Goal: Transaction & Acquisition: Purchase product/service

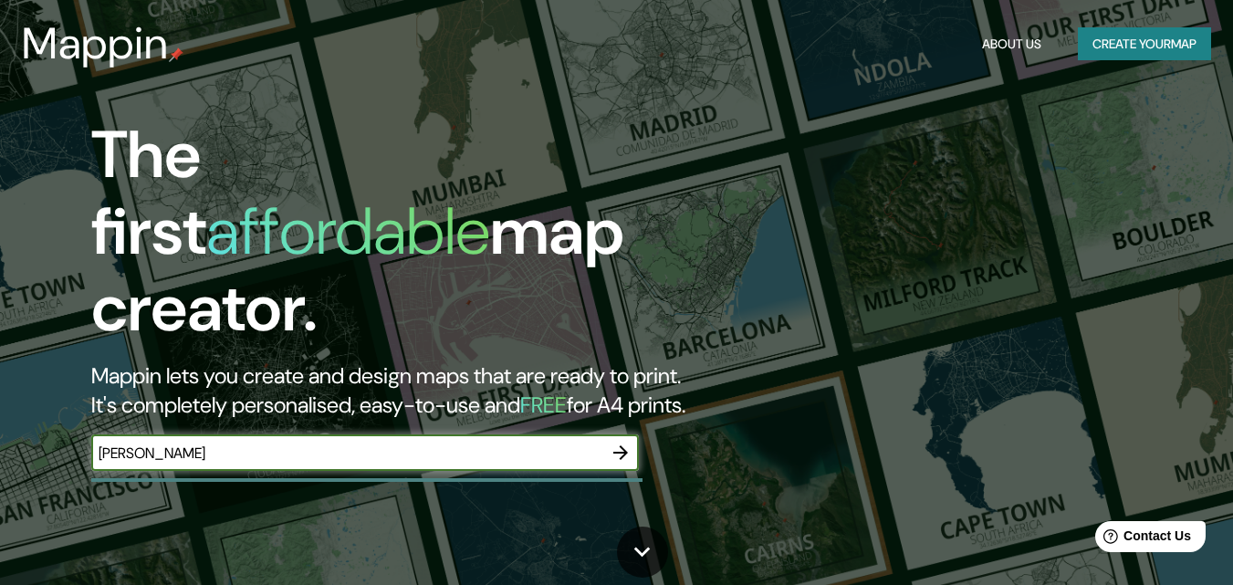
type input "[PERSON_NAME]"
click at [617, 442] on icon "button" at bounding box center [621, 453] width 22 height 22
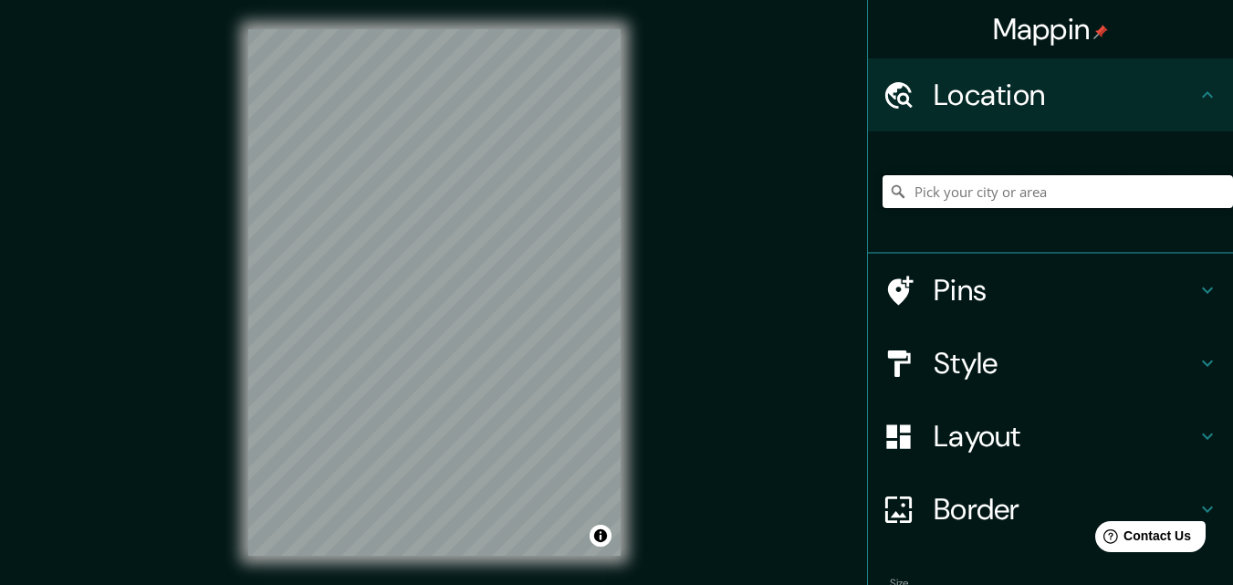
click at [1091, 192] on input "Pick your city or area" at bounding box center [1058, 191] width 350 height 33
type input "m"
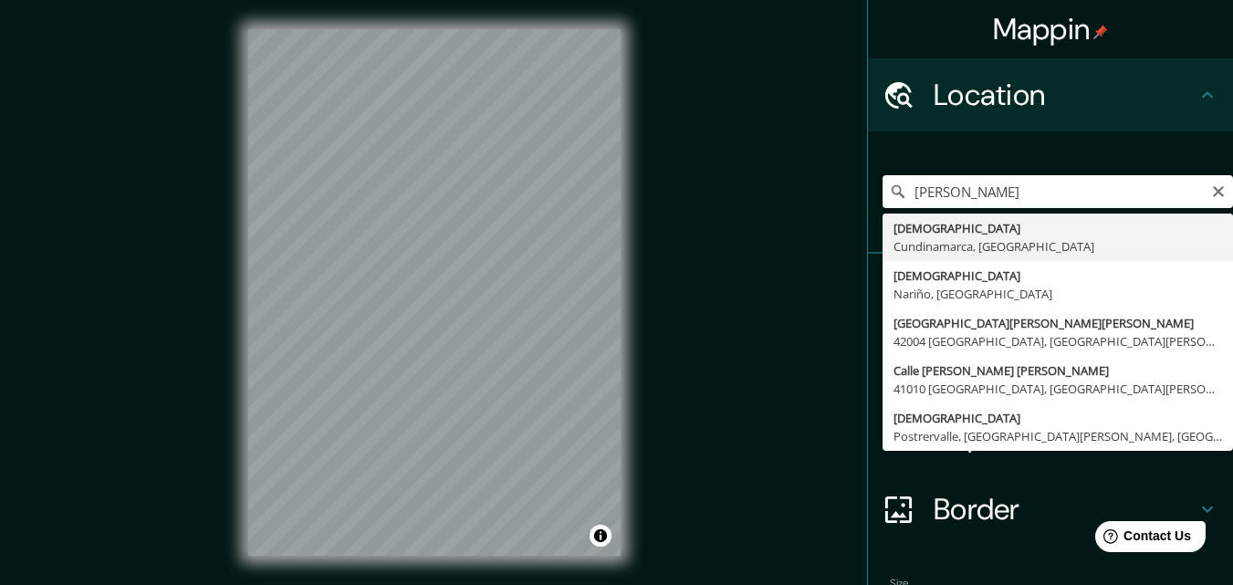
type input "[DEMOGRAPHIC_DATA], [GEOGRAPHIC_DATA], [GEOGRAPHIC_DATA]"
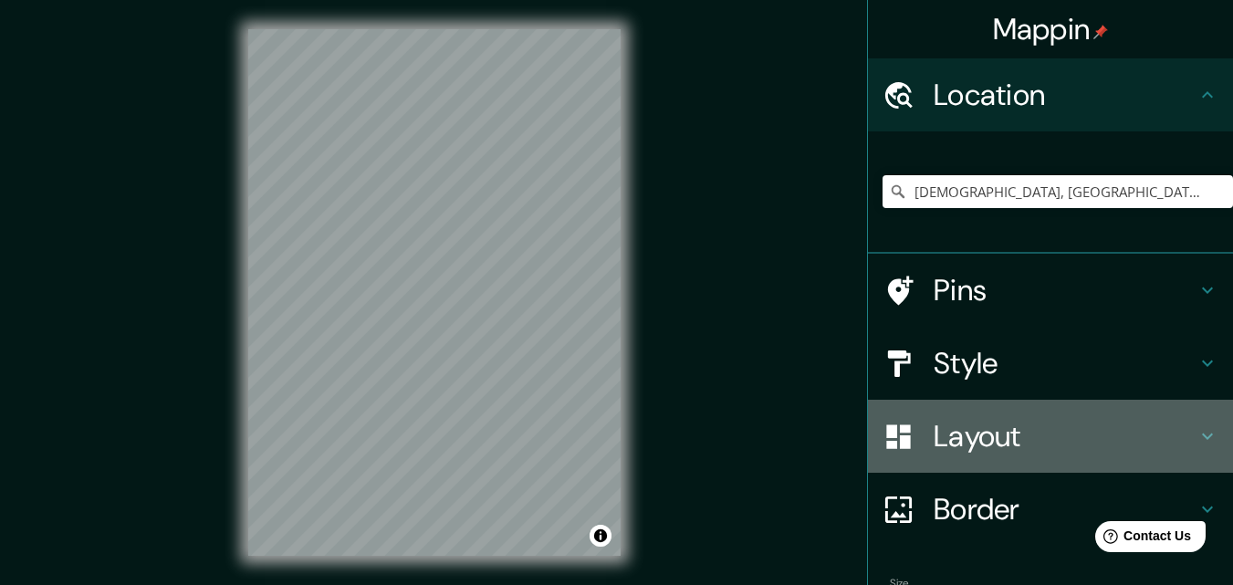
click at [959, 439] on h4 "Layout" at bounding box center [1065, 436] width 263 height 37
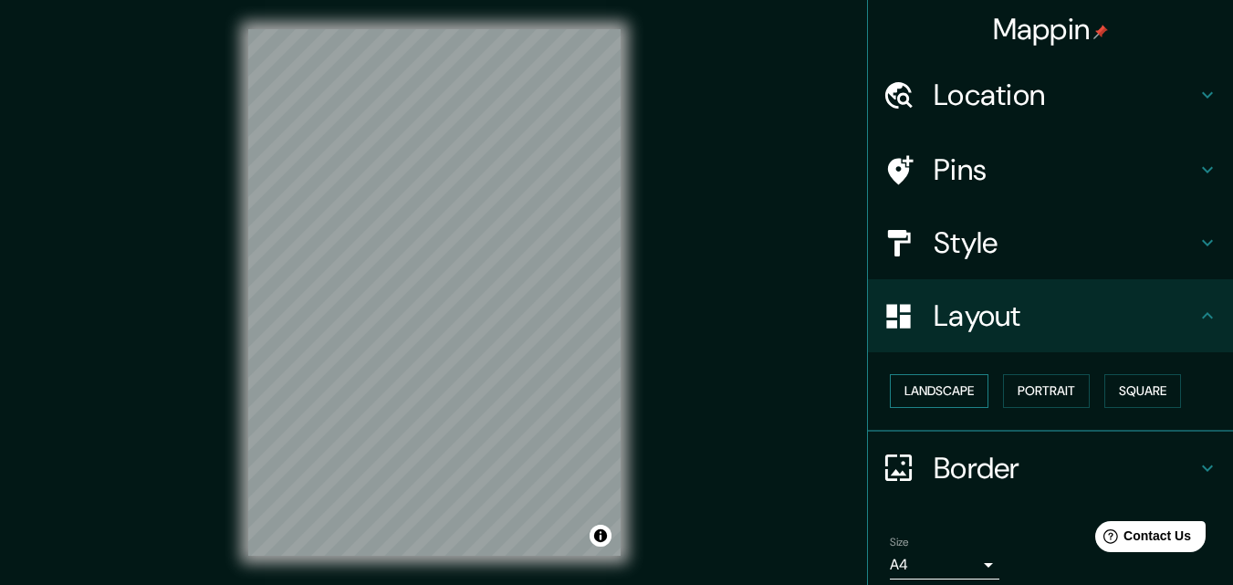
click at [934, 392] on button "Landscape" at bounding box center [939, 391] width 99 height 34
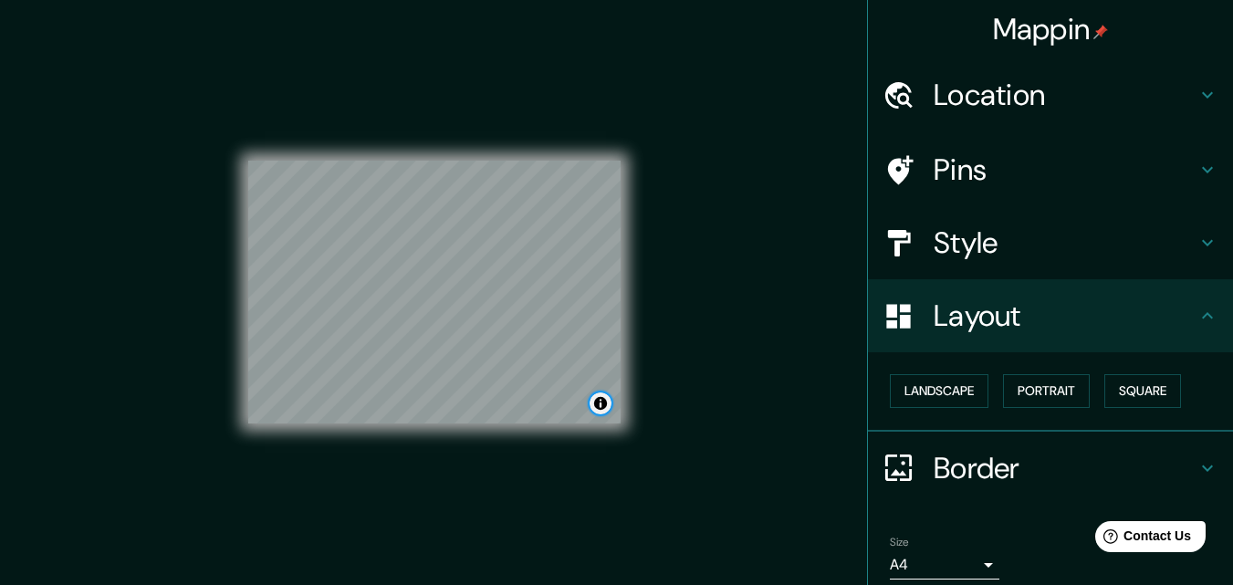
click at [600, 413] on button "Toggle attribution" at bounding box center [601, 403] width 22 height 22
click at [679, 308] on div "Mappin Location Mosquera, Cundinamarca, Colombia Pins Style Layout Landscape Po…" at bounding box center [616, 307] width 1233 height 614
click at [601, 392] on button "Toggle attribution" at bounding box center [601, 403] width 22 height 22
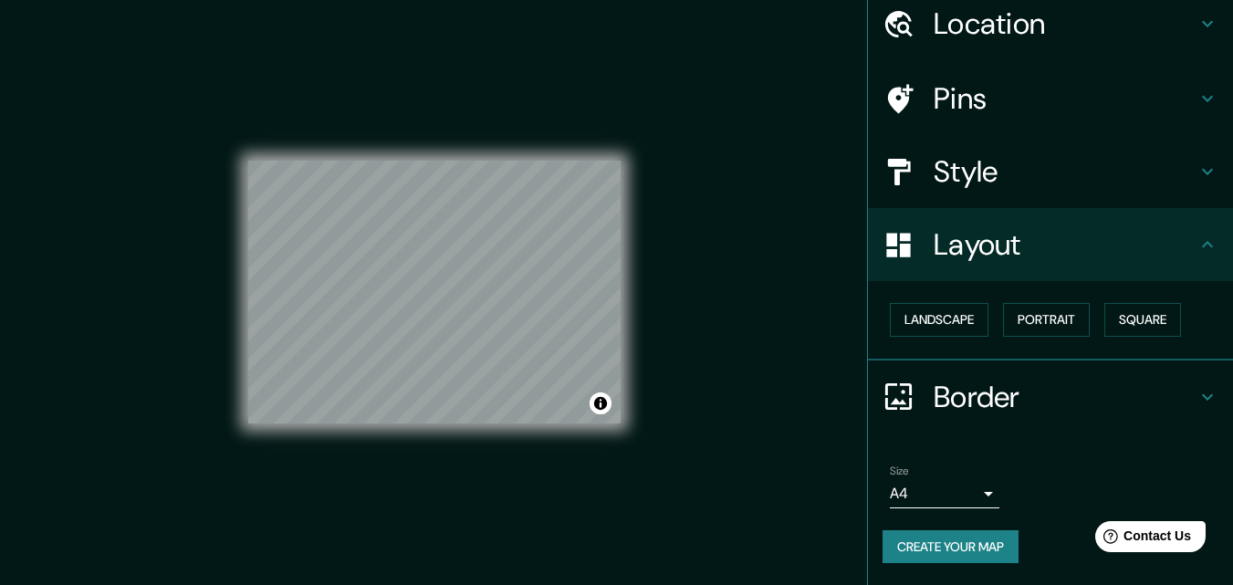
scroll to position [148, 0]
click at [989, 487] on div "Size A4 single" at bounding box center [1051, 486] width 336 height 58
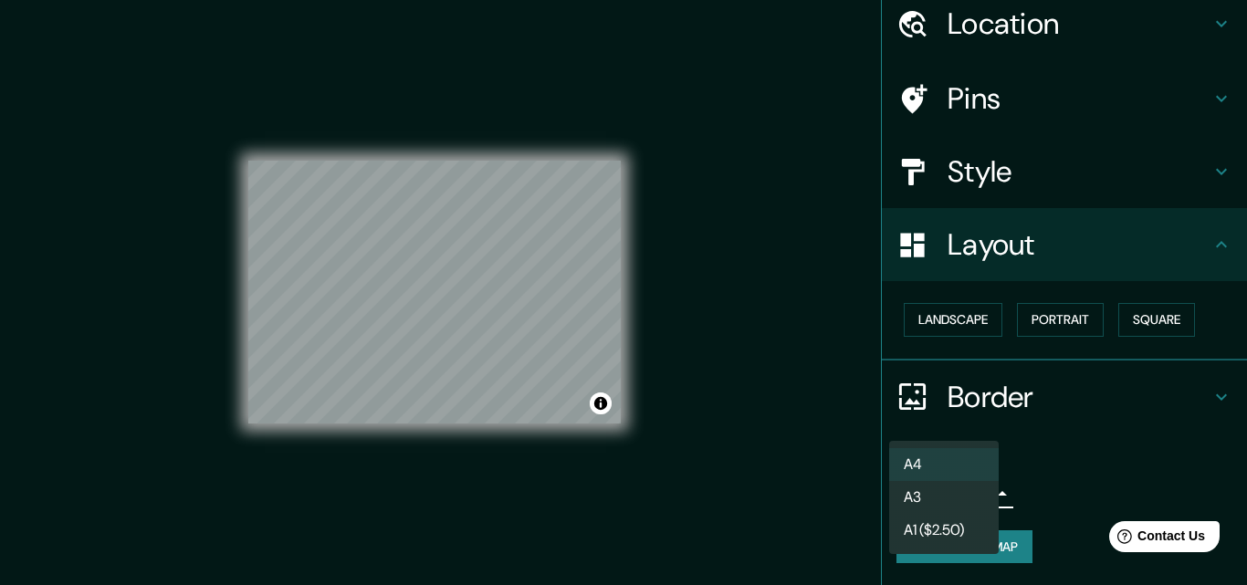
click at [977, 485] on body "Mappin Location Mosquera, Cundinamarca, Colombia Pins Style Layout Landscape Po…" at bounding box center [623, 292] width 1247 height 585
click at [945, 514] on li "A3" at bounding box center [944, 497] width 110 height 33
type input "a4"
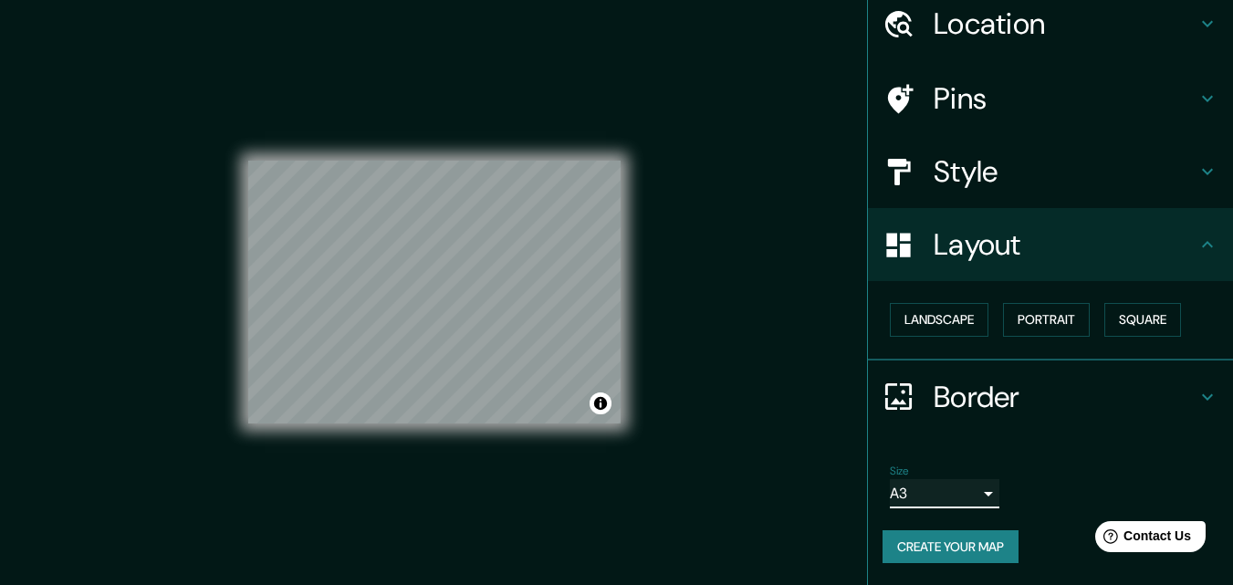
scroll to position [85, 0]
click at [1113, 170] on h4 "Style" at bounding box center [1065, 171] width 263 height 37
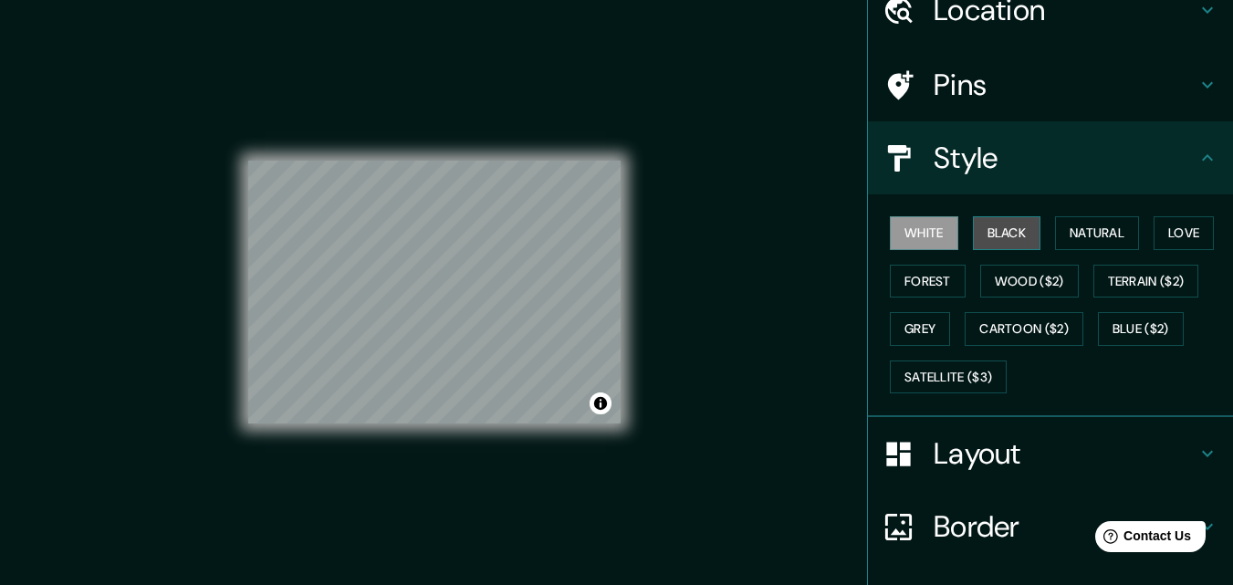
click at [1032, 239] on button "Black" at bounding box center [1007, 233] width 68 height 34
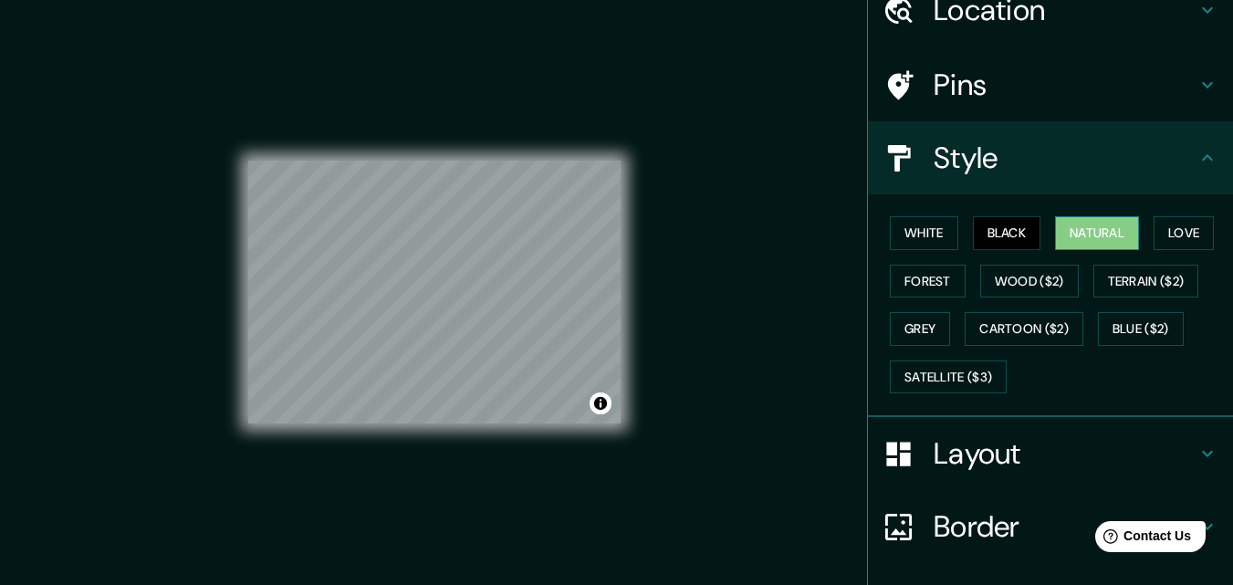
click at [1082, 247] on button "Natural" at bounding box center [1097, 233] width 84 height 34
click at [1154, 250] on button "Love" at bounding box center [1184, 233] width 60 height 34
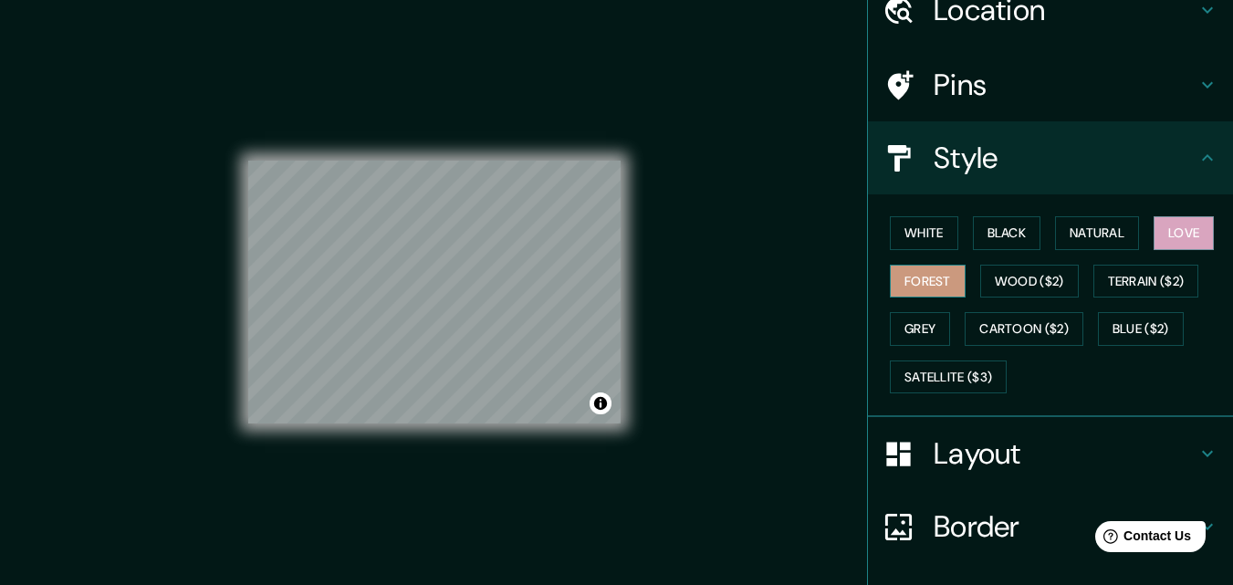
click at [966, 289] on button "Forest" at bounding box center [928, 282] width 76 height 34
click at [950, 346] on button "Grey" at bounding box center [920, 329] width 60 height 34
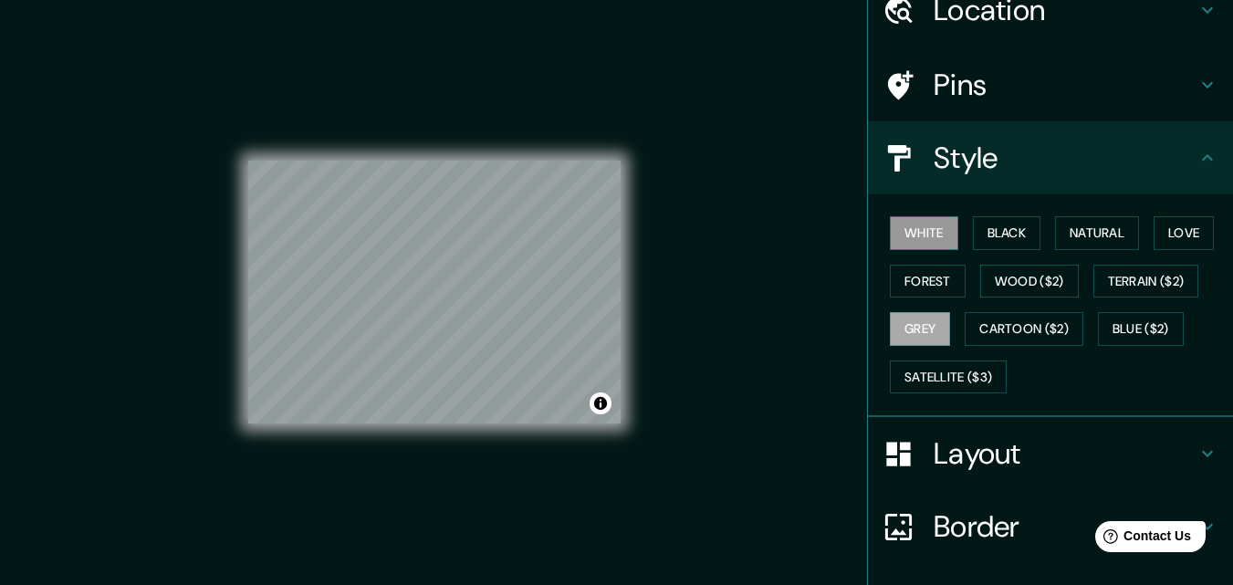
click at [937, 246] on button "White" at bounding box center [924, 233] width 68 height 34
click at [1007, 250] on button "Black" at bounding box center [1007, 233] width 68 height 34
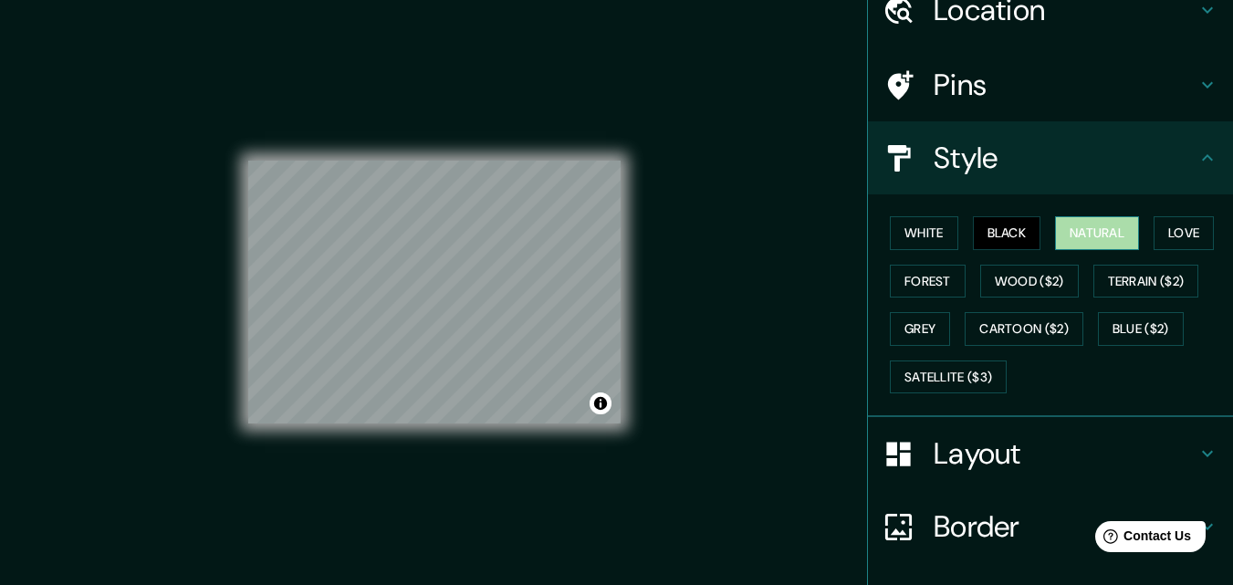
click at [1118, 250] on button "Natural" at bounding box center [1097, 233] width 84 height 34
click at [914, 235] on button "White" at bounding box center [924, 233] width 68 height 34
click at [1120, 232] on button "Natural" at bounding box center [1097, 233] width 84 height 34
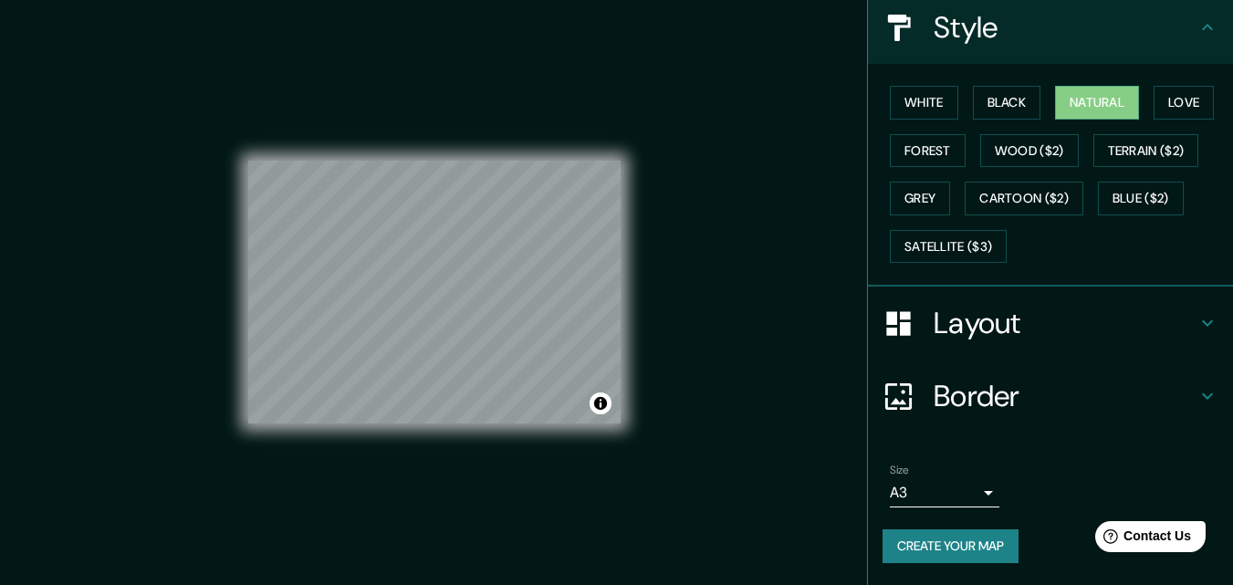
scroll to position [320, 0]
click at [1010, 529] on button "Create your map" at bounding box center [951, 546] width 136 height 34
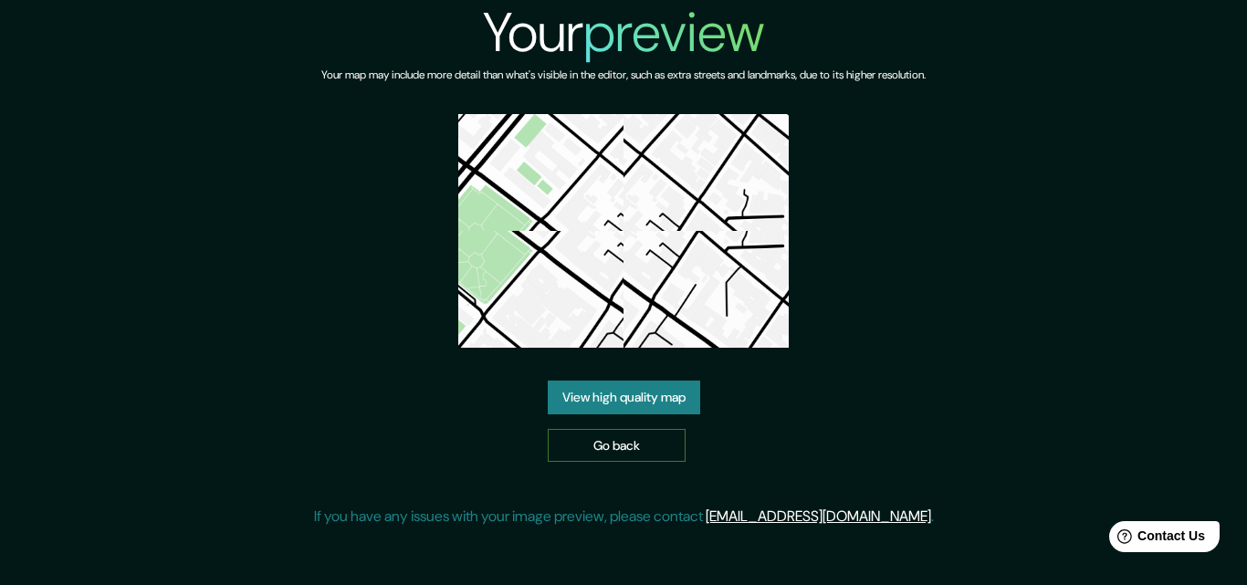
click at [602, 463] on link "Go back" at bounding box center [617, 446] width 138 height 34
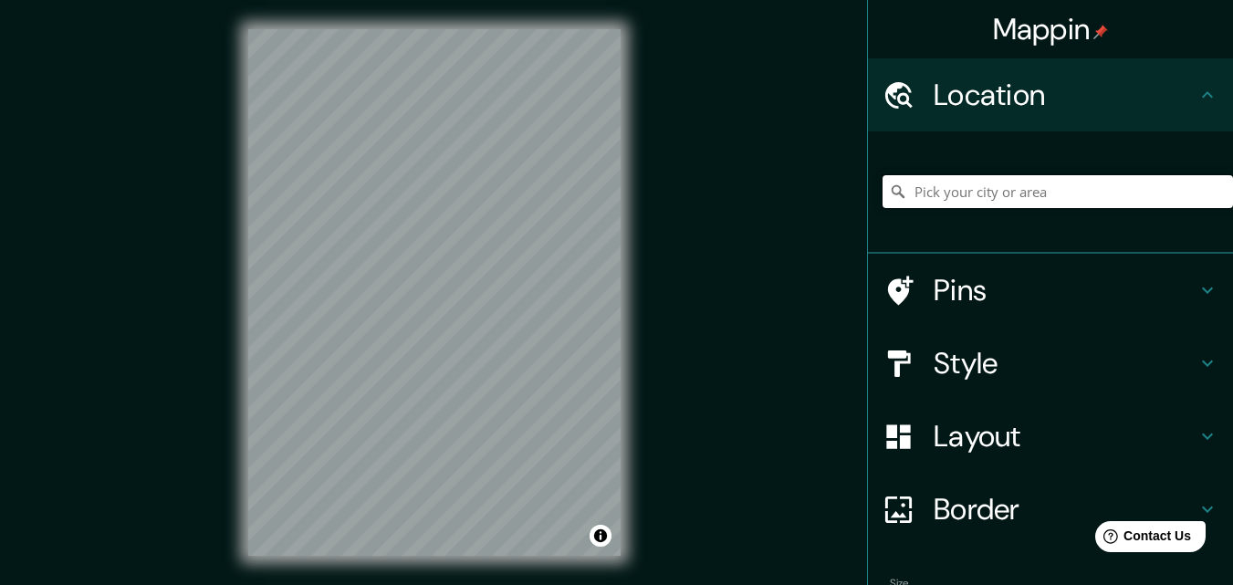
click at [1147, 183] on input "Pick your city or area" at bounding box center [1058, 191] width 350 height 33
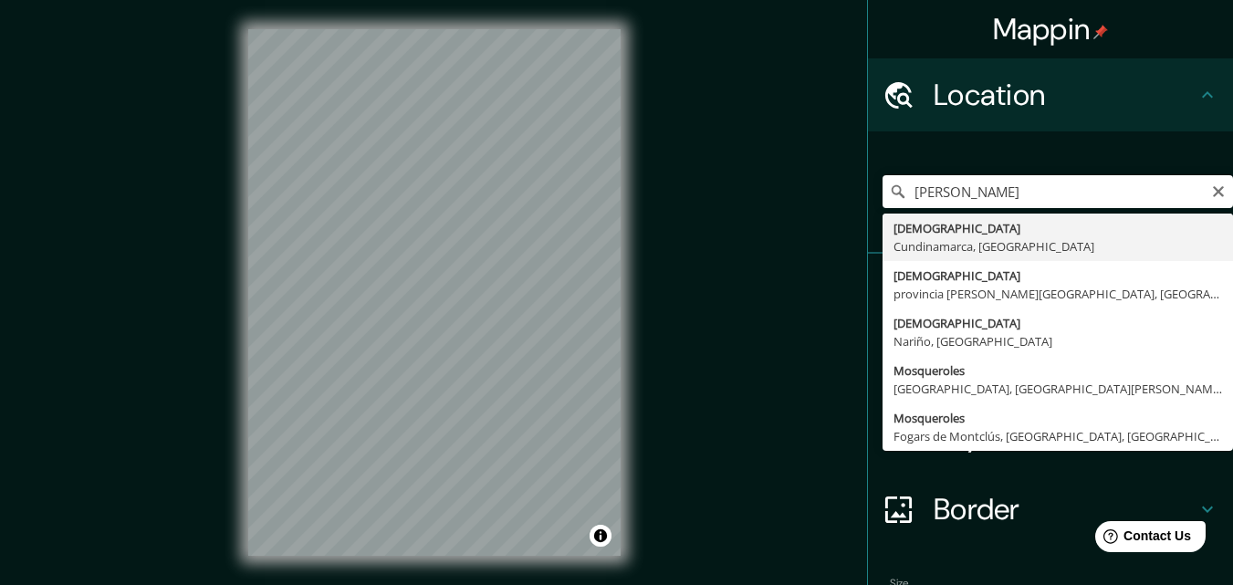
type input "[DEMOGRAPHIC_DATA], [GEOGRAPHIC_DATA], [GEOGRAPHIC_DATA]"
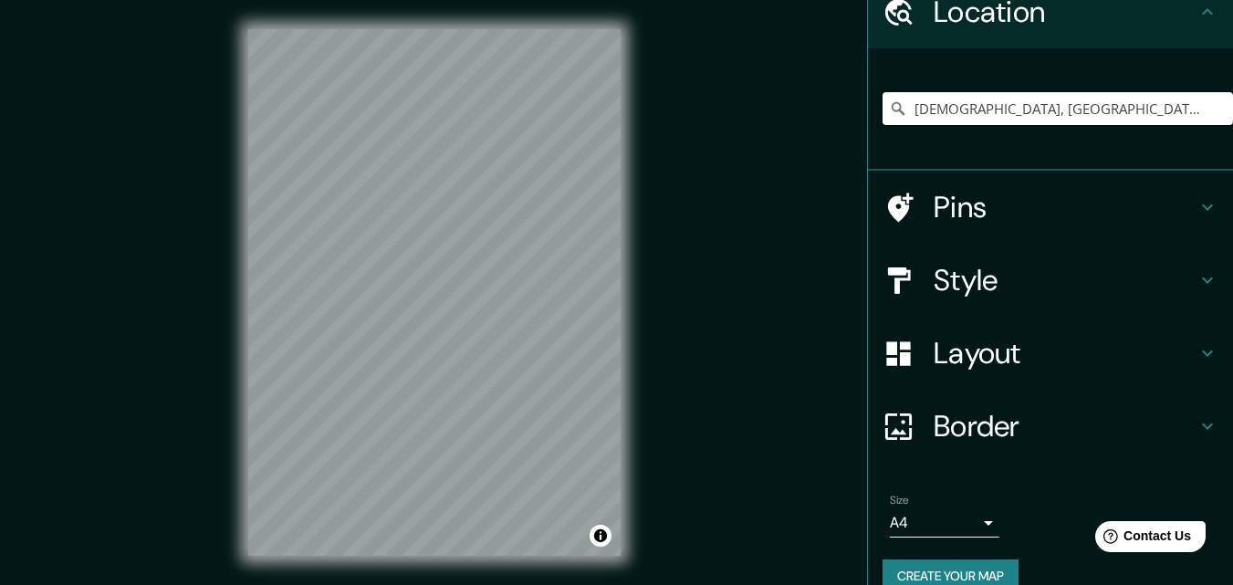
scroll to position [86, 0]
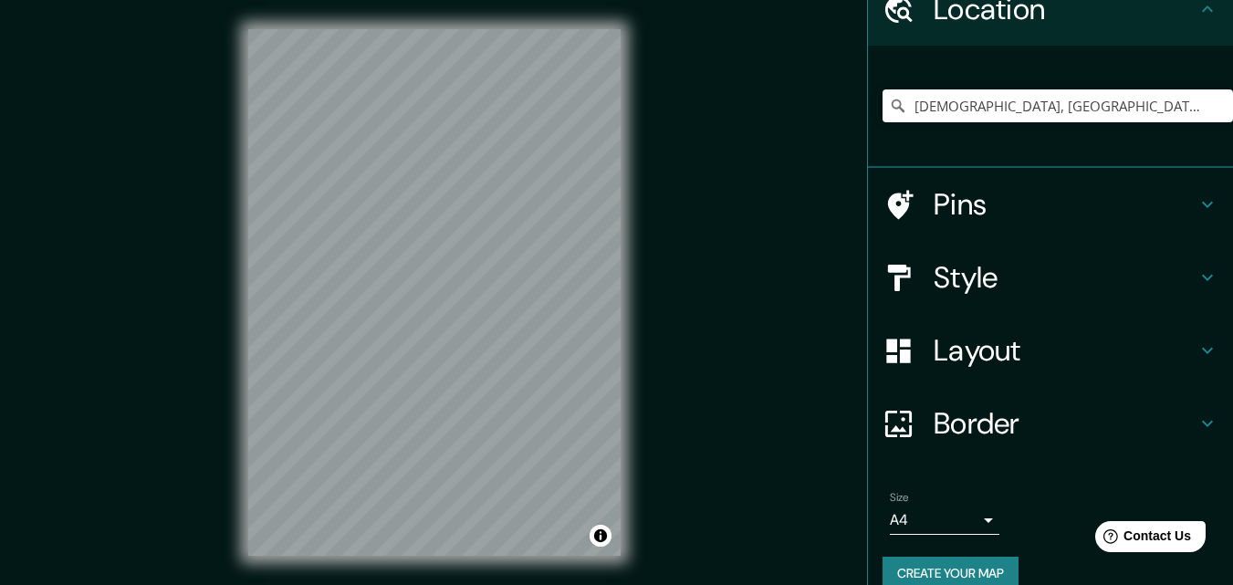
click at [1069, 362] on h4 "Layout" at bounding box center [1065, 350] width 263 height 37
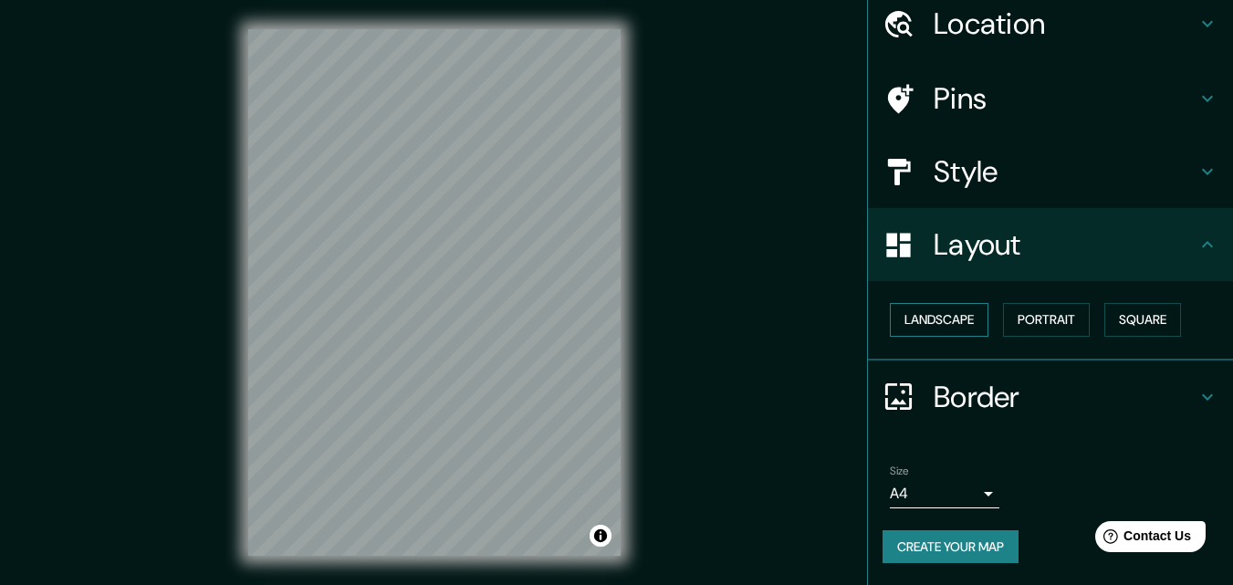
click at [968, 321] on button "Landscape" at bounding box center [939, 320] width 99 height 34
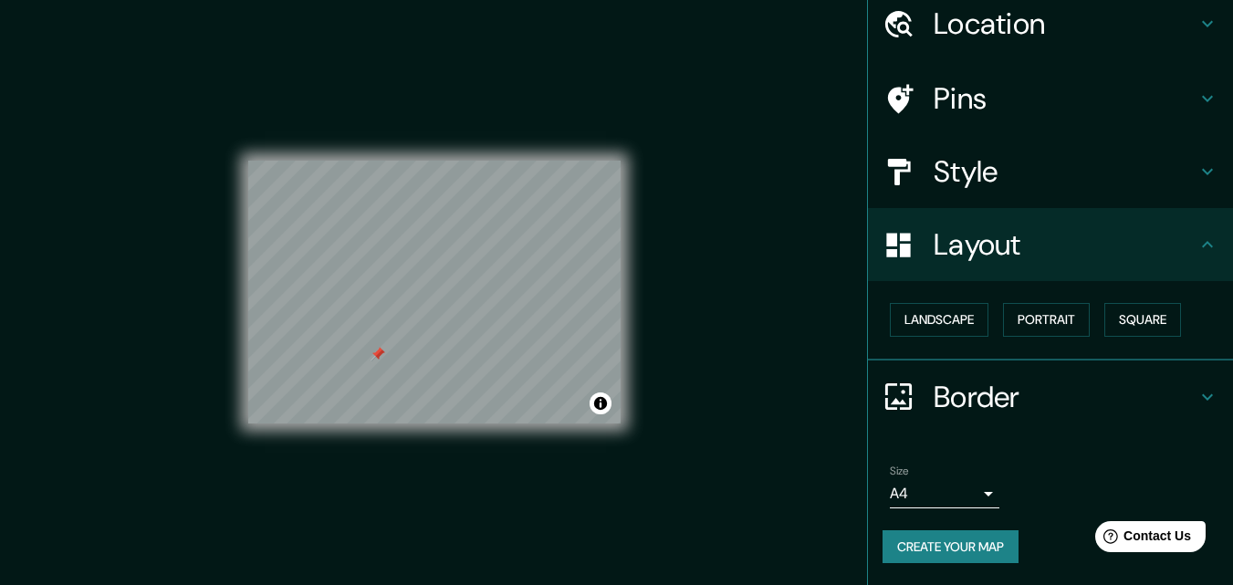
click at [379, 359] on div at bounding box center [378, 354] width 15 height 15
click at [978, 153] on h4 "Style" at bounding box center [1065, 171] width 263 height 37
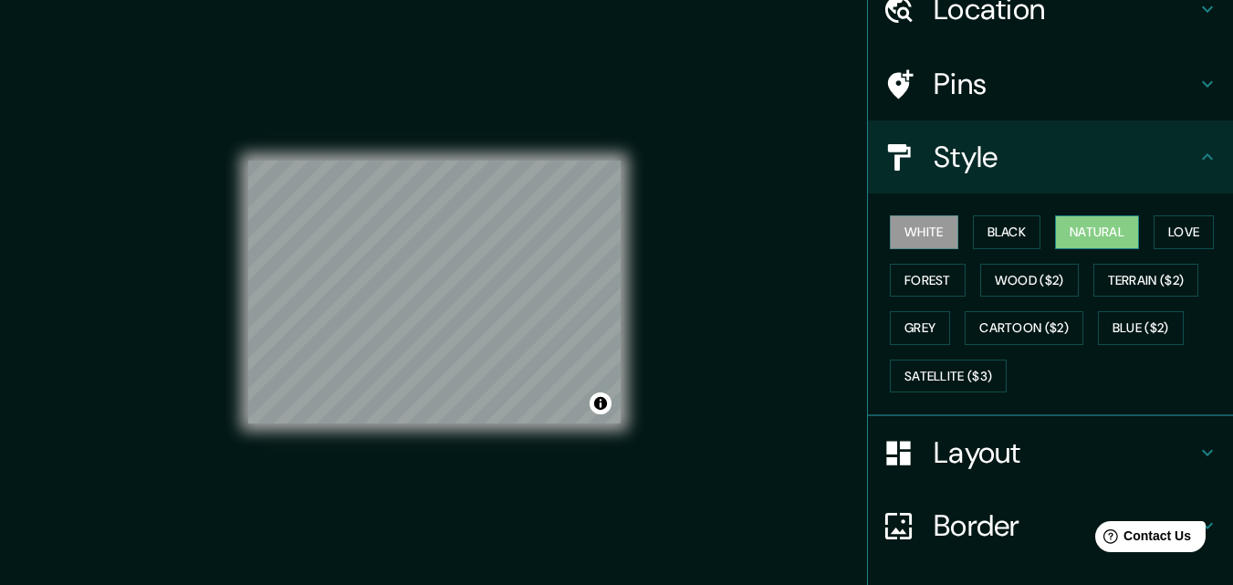
click at [1132, 226] on button "Natural" at bounding box center [1097, 232] width 84 height 34
click at [1113, 161] on h4 "Style" at bounding box center [1065, 157] width 263 height 37
click at [1207, 175] on div "Style" at bounding box center [1050, 156] width 365 height 73
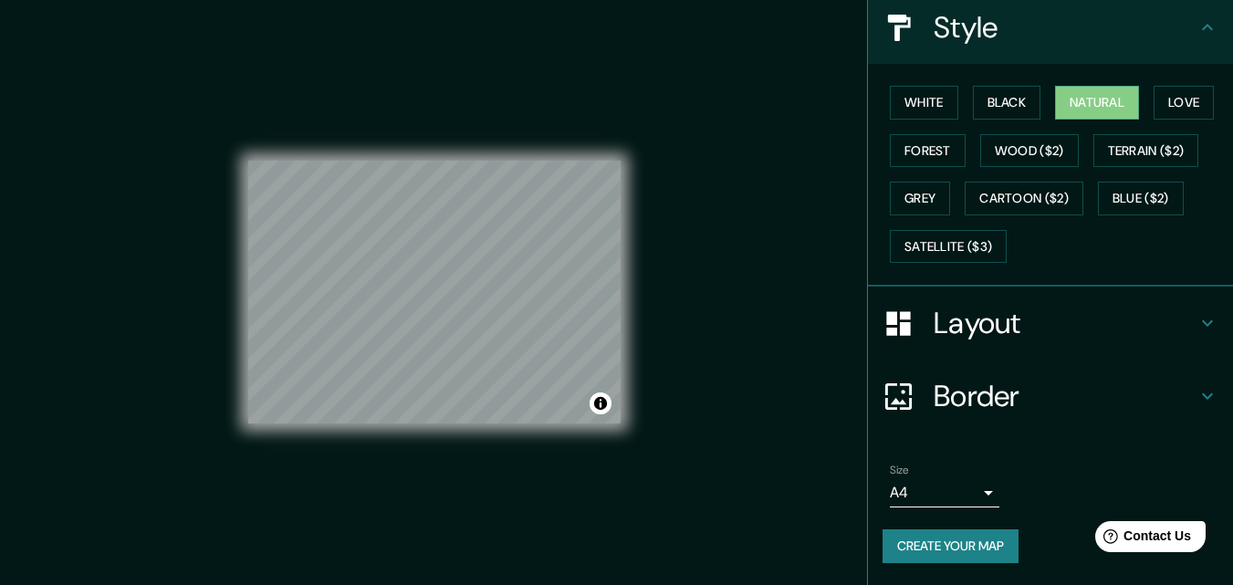
scroll to position [320, 0]
click at [981, 547] on button "Create your map" at bounding box center [951, 546] width 136 height 34
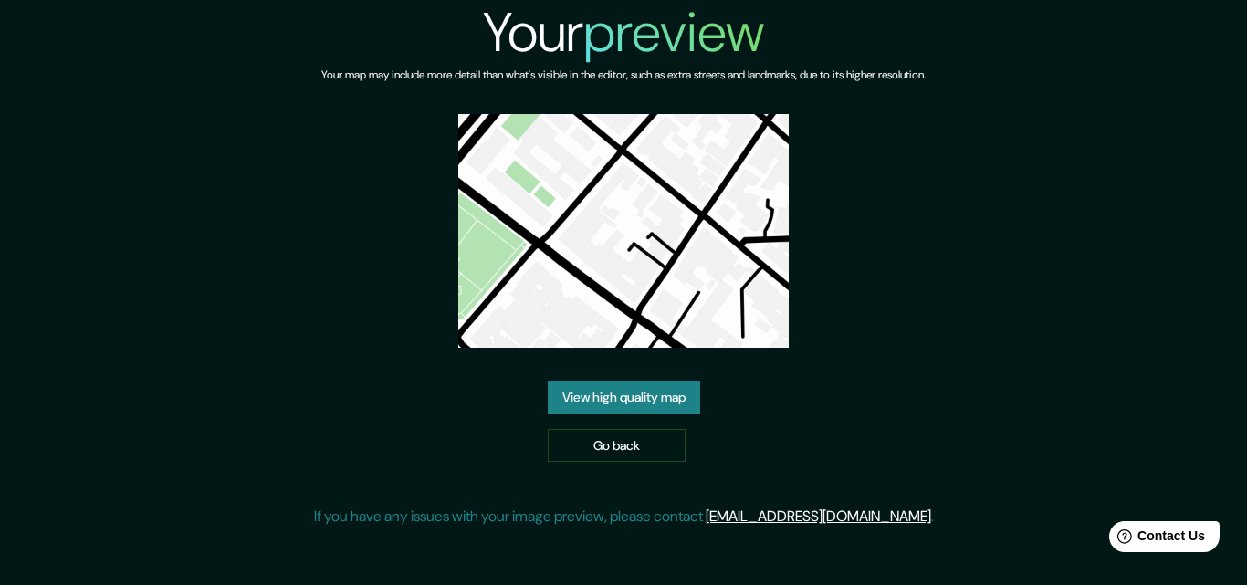
click at [662, 413] on link "View high quality map" at bounding box center [624, 398] width 152 height 34
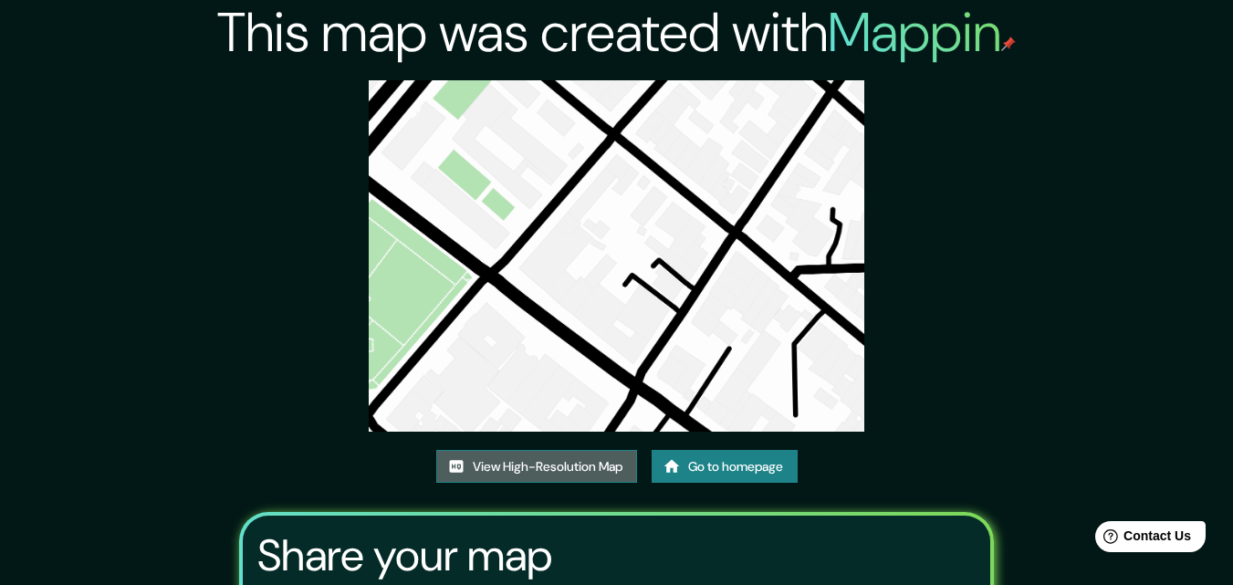
click at [554, 471] on link "View High-Resolution Map" at bounding box center [536, 467] width 201 height 34
